Goal: Go to known website: Access a specific website the user already knows

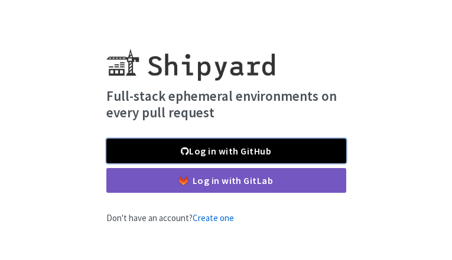
click at [301, 151] on link "Log in with GitHub" at bounding box center [226, 151] width 240 height 25
